Goal: Task Accomplishment & Management: Use online tool/utility

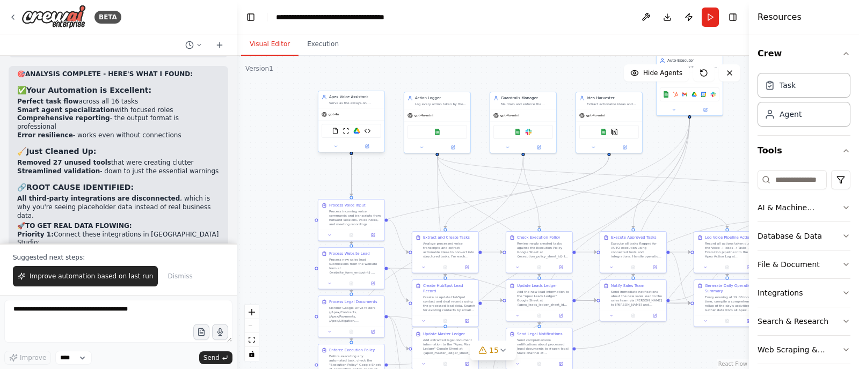
click at [360, 136] on div "FileReadTool ScrapeWebsiteTool Google Drive OllamaLLM" at bounding box center [351, 131] width 60 height 14
click at [338, 151] on div at bounding box center [351, 146] width 66 height 11
click at [338, 146] on button at bounding box center [335, 146] width 31 height 6
click at [331, 154] on div ".deletable-edge-delete-btn { width: 20px; height: 20px; border: 0px solid #ffff…" at bounding box center [493, 212] width 512 height 313
click at [335, 148] on button at bounding box center [331, 147] width 31 height 6
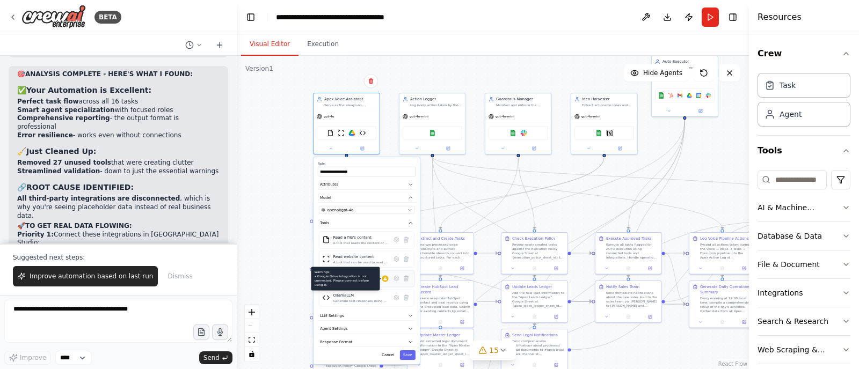
click at [387, 279] on div at bounding box center [385, 278] width 6 height 6
click at [393, 279] on icon at bounding box center [396, 278] width 6 height 6
click at [396, 277] on icon at bounding box center [396, 278] width 2 height 2
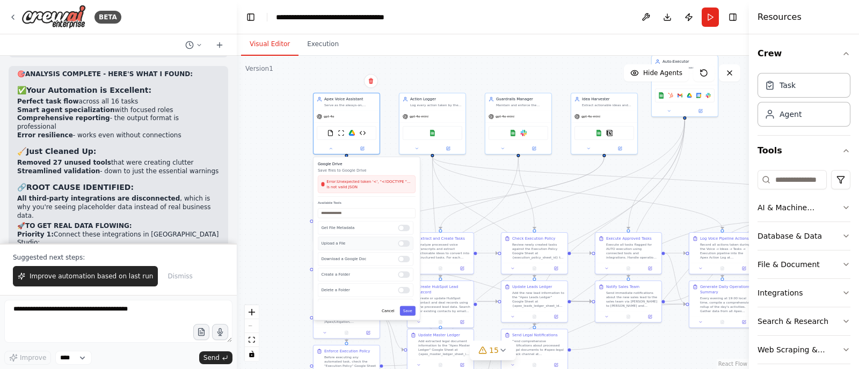
click at [398, 243] on div at bounding box center [404, 243] width 12 height 6
click at [402, 250] on div "Get File Metadata Upload a File Download a Google Doc Create a Folder Delete a …" at bounding box center [367, 261] width 98 height 80
click at [398, 244] on div at bounding box center [404, 243] width 12 height 6
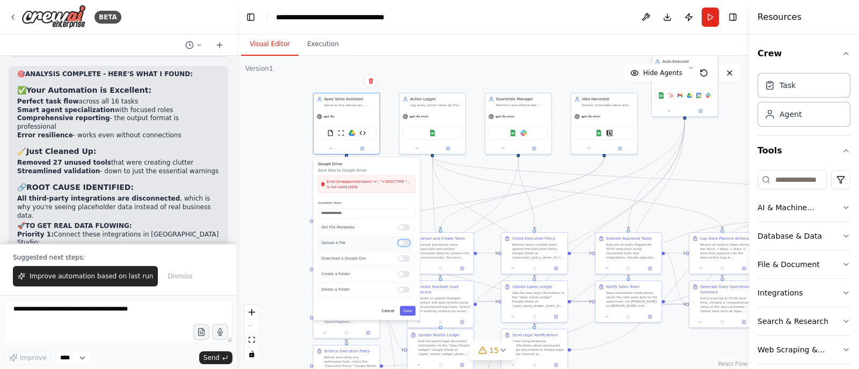
scroll to position [0, 0]
click at [391, 309] on button "Cancel" at bounding box center [387, 311] width 19 height 10
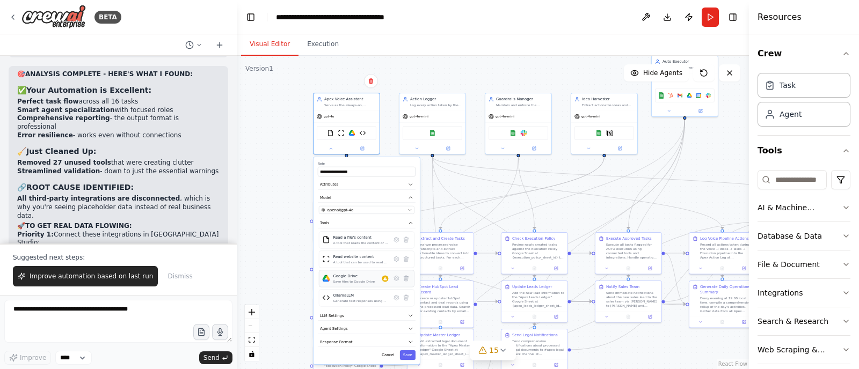
click at [385, 283] on div "Google Drive Save files to Google Drive" at bounding box center [367, 278] width 96 height 17
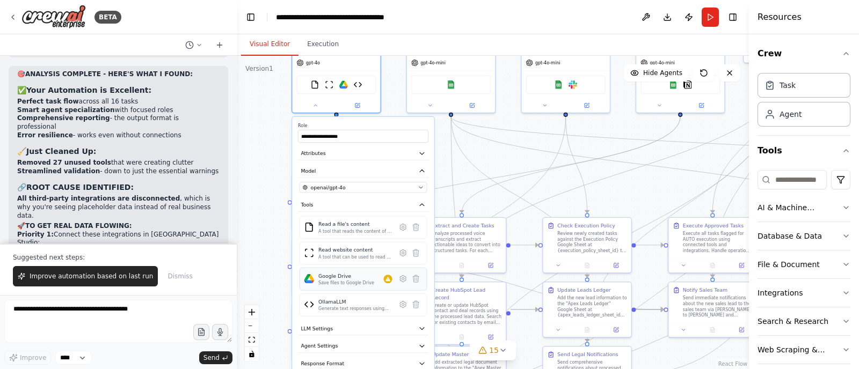
click at [385, 283] on div "Google Drive Save files to Google Drive" at bounding box center [355, 279] width 74 height 13
click at [395, 285] on div "Google Drive Save files to Google Drive" at bounding box center [363, 279] width 128 height 23
click at [390, 282] on div "Google Drive Save files to Google Drive" at bounding box center [355, 279] width 74 height 13
click at [390, 284] on div "Google Drive Save files to Google Drive" at bounding box center [363, 279] width 128 height 23
click at [404, 278] on icon at bounding box center [403, 279] width 6 height 6
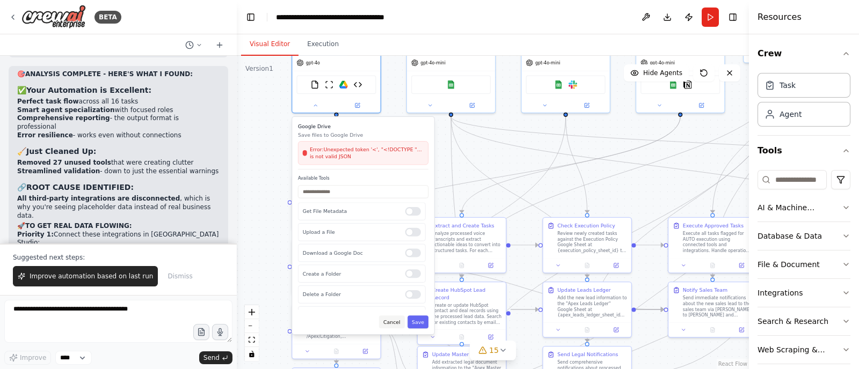
click at [395, 321] on button "Cancel" at bounding box center [392, 322] width 26 height 13
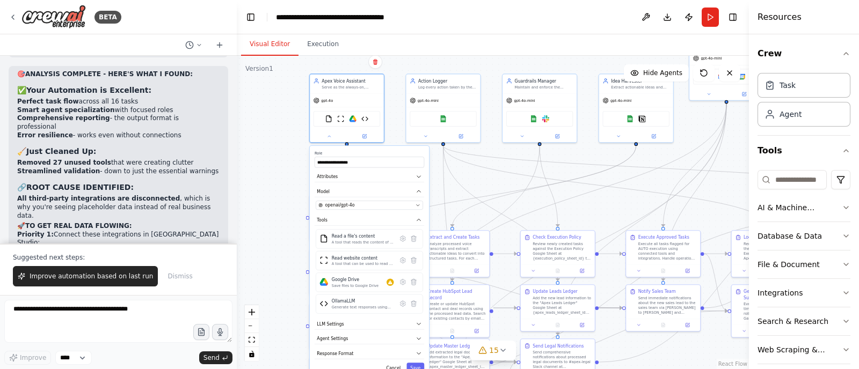
click at [418, 184] on div "**********" at bounding box center [369, 262] width 119 height 232
click at [421, 180] on button "Attributes" at bounding box center [368, 176] width 109 height 11
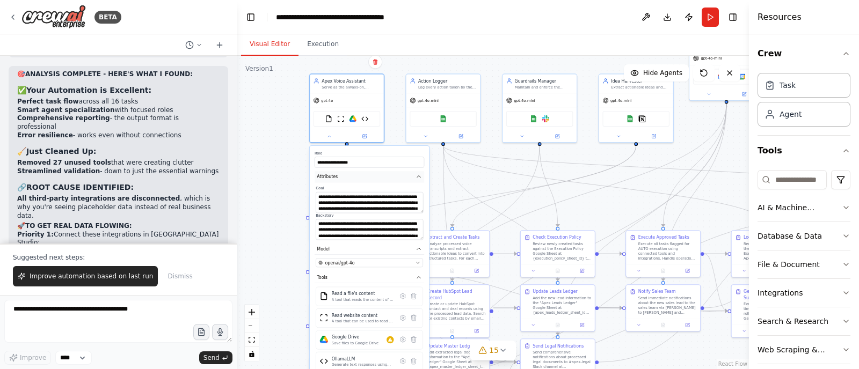
click at [420, 180] on button "Attributes" at bounding box center [368, 176] width 109 height 11
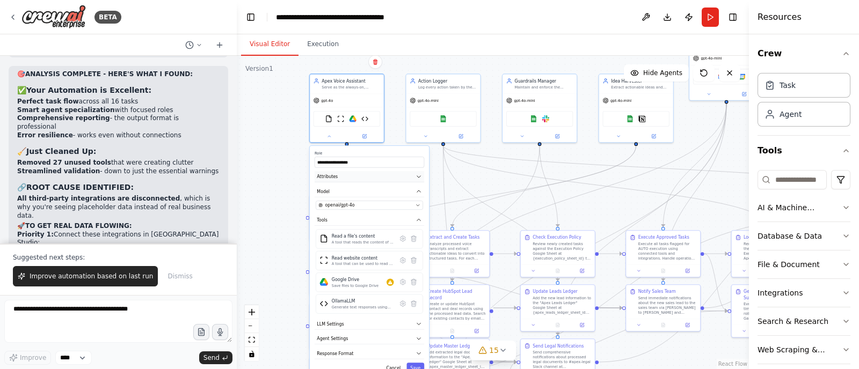
click at [420, 180] on button "Attributes" at bounding box center [368, 176] width 109 height 11
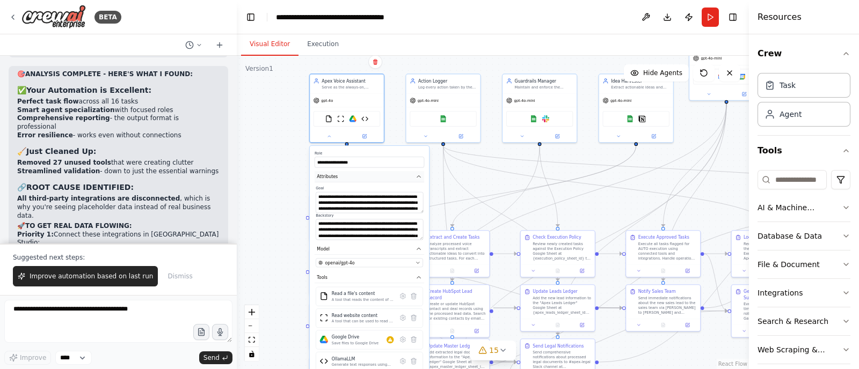
click at [420, 180] on button "Attributes" at bounding box center [368, 176] width 109 height 11
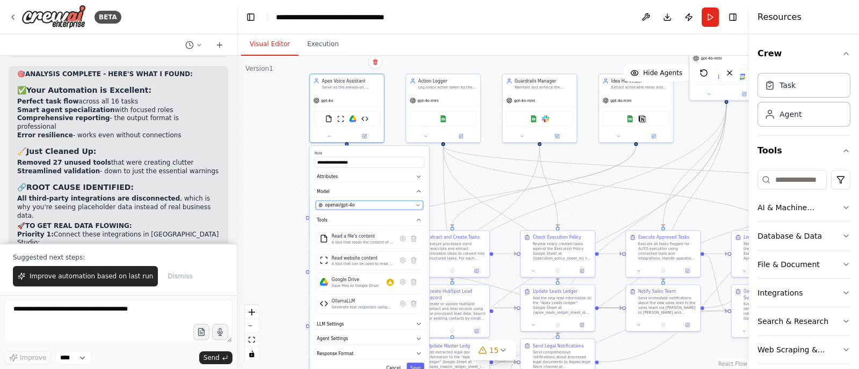
click at [407, 202] on div "openai/gpt-4o" at bounding box center [365, 205] width 94 height 6
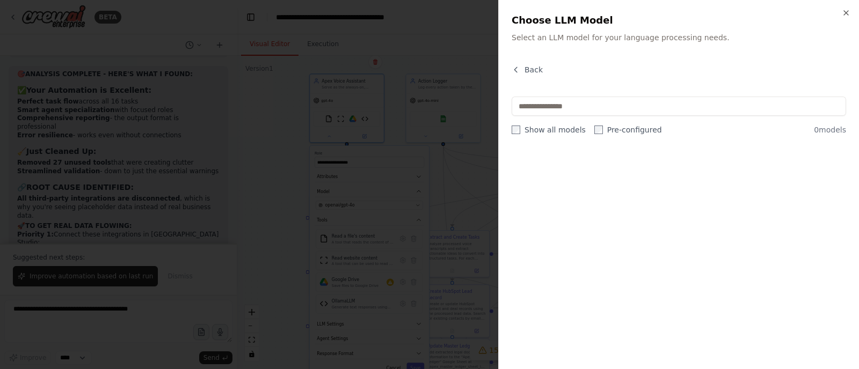
click at [844, 17] on icon "button" at bounding box center [845, 13] width 9 height 9
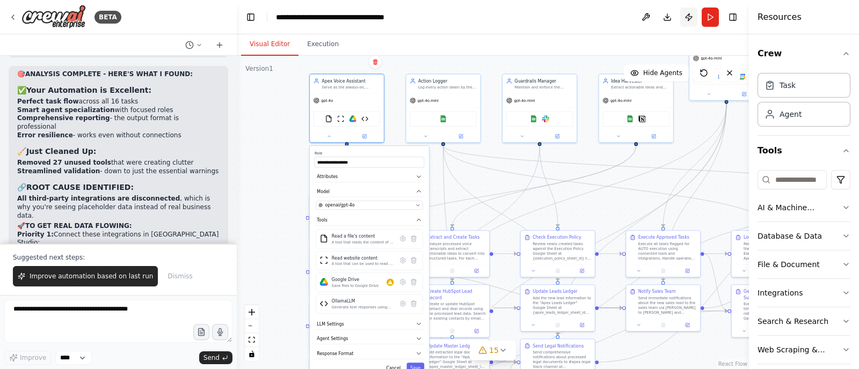
click at [691, 18] on button "Publish" at bounding box center [688, 17] width 17 height 19
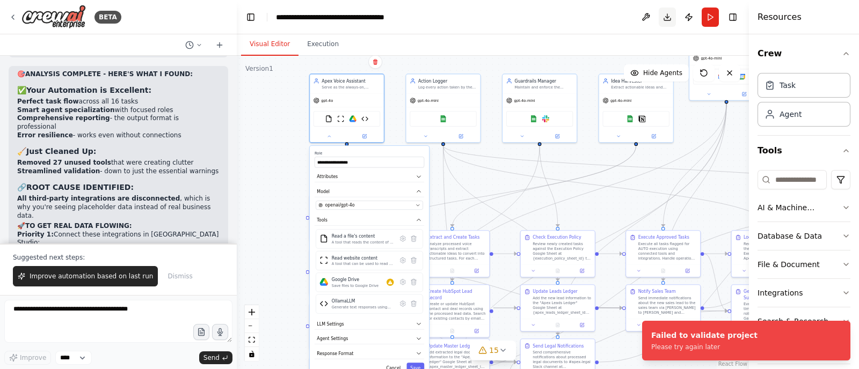
click at [664, 17] on button "Download" at bounding box center [666, 17] width 17 height 19
click at [641, 14] on button at bounding box center [645, 17] width 17 height 19
click at [648, 13] on button at bounding box center [645, 17] width 17 height 19
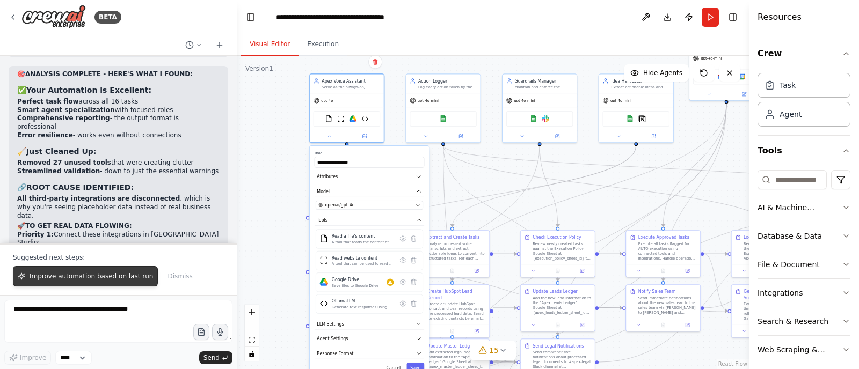
click at [105, 269] on button "Improve automation based on last run" at bounding box center [85, 276] width 145 height 20
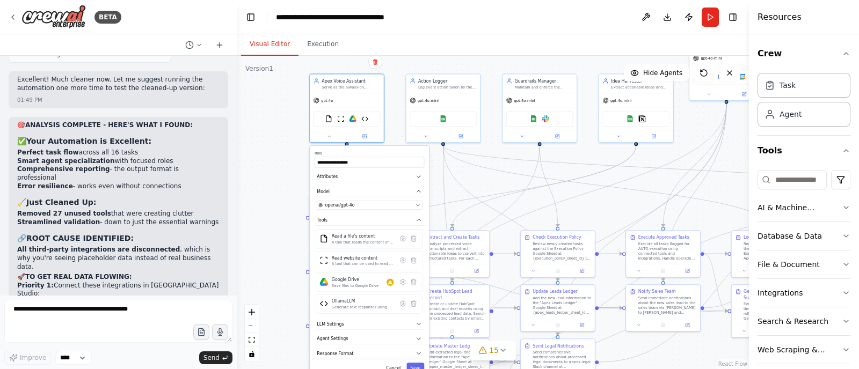
click at [268, 234] on div ".deletable-edge-delete-btn { width: 20px; height: 20px; border: 0px solid #ffff…" at bounding box center [493, 212] width 512 height 313
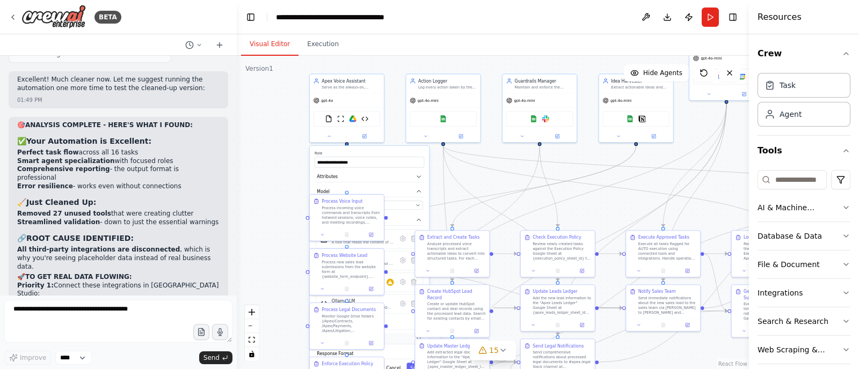
click at [410, 336] on button "Agent Settings" at bounding box center [368, 338] width 109 height 11
click at [409, 335] on button "Agent Settings" at bounding box center [368, 338] width 109 height 11
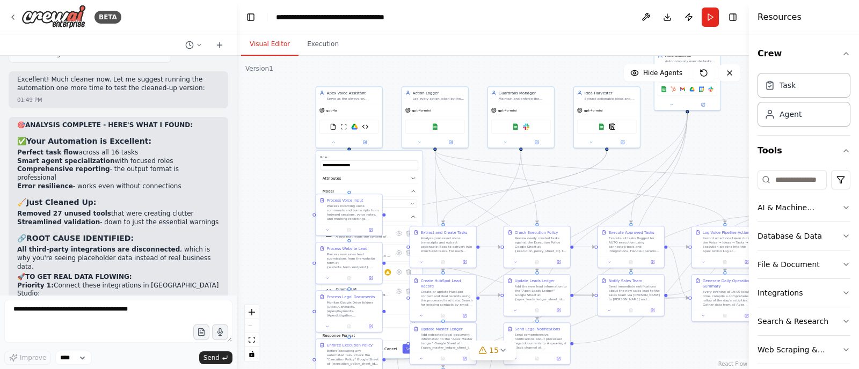
click at [320, 155] on label "Role" at bounding box center [369, 157] width 98 height 4
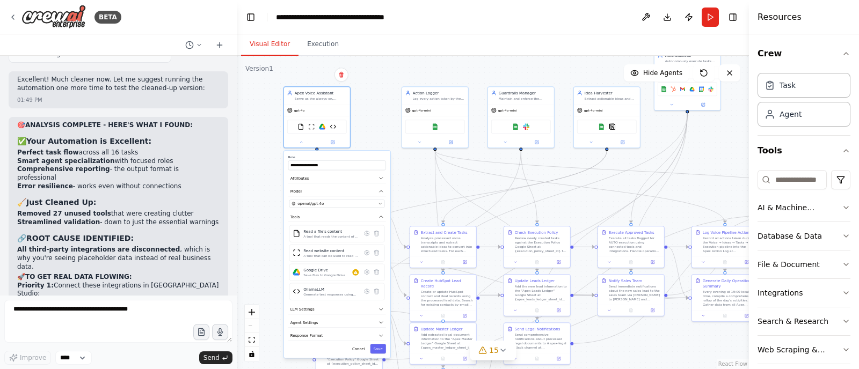
drag, startPoint x: 319, startPoint y: 158, endPoint x: 287, endPoint y: 158, distance: 32.7
click at [287, 158] on div "**********" at bounding box center [337, 254] width 106 height 207
click at [362, 350] on button "Cancel" at bounding box center [358, 349] width 19 height 10
click at [361, 345] on button "Cancel" at bounding box center [358, 349] width 19 height 10
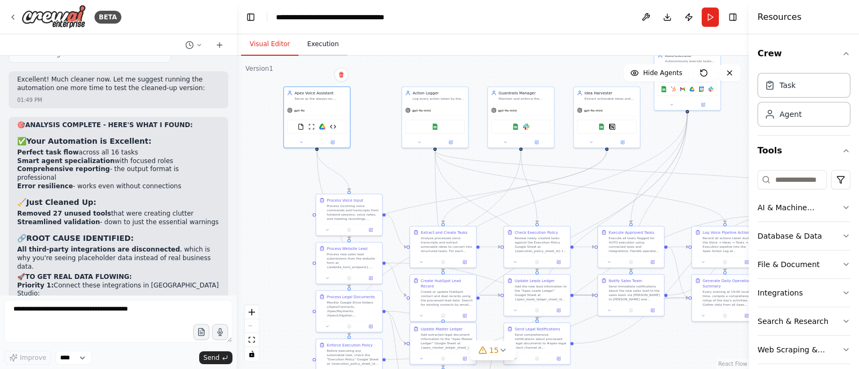
click at [323, 38] on button "Execution" at bounding box center [322, 44] width 49 height 23
click at [283, 40] on button "Visual Editor" at bounding box center [269, 44] width 57 height 23
click at [647, 21] on button at bounding box center [645, 17] width 17 height 19
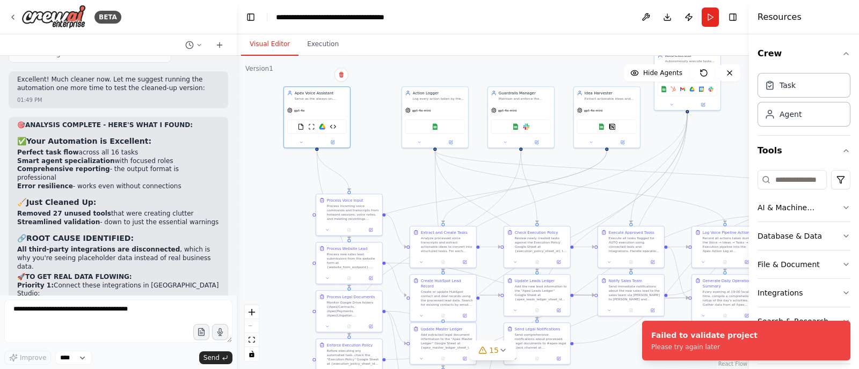
drag, startPoint x: 263, startPoint y: 130, endPoint x: 430, endPoint y: 25, distance: 197.3
click at [430, 25] on header "**********" at bounding box center [493, 17] width 512 height 34
click at [17, 17] on icon at bounding box center [13, 17] width 9 height 9
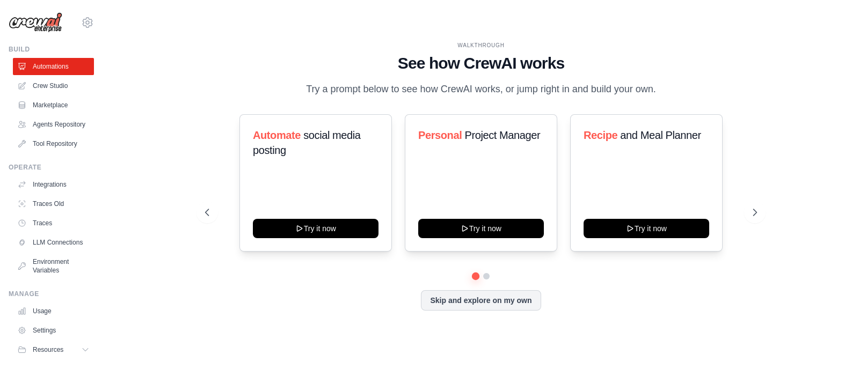
drag, startPoint x: 147, startPoint y: 6, endPoint x: 143, endPoint y: -4, distance: 11.4
drag, startPoint x: 143, startPoint y: -4, endPoint x: 120, endPoint y: 16, distance: 30.8
click at [122, 19] on div "WALKTHROUGH See how [PERSON_NAME] works Try a prompt below to see how [PERSON_N…" at bounding box center [480, 185] width 721 height 348
